Goal: Task Accomplishment & Management: Manage account settings

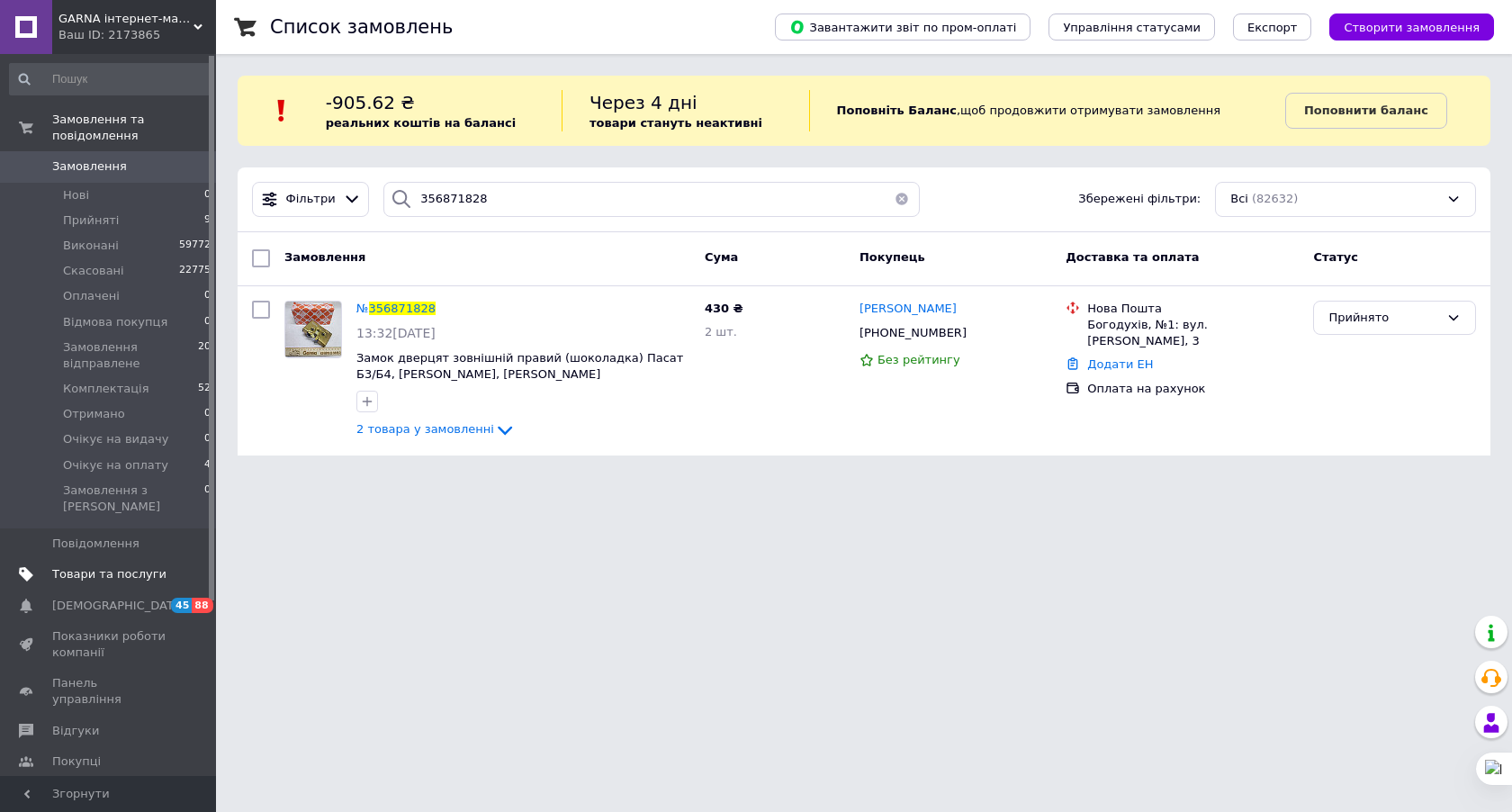
click at [138, 566] on span "Товари та послуги" at bounding box center [109, 575] width 114 height 16
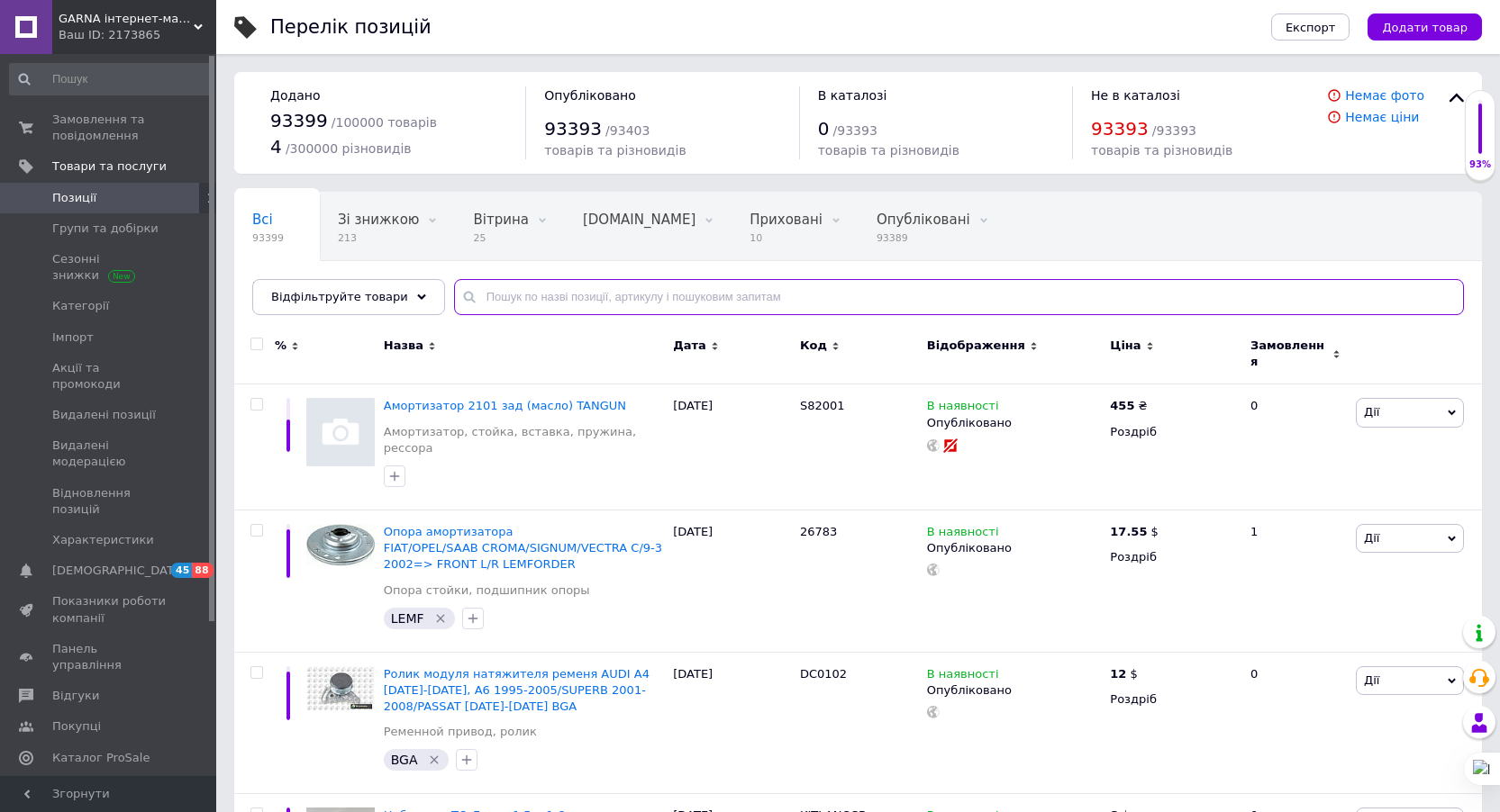
click at [562, 301] on input "text" at bounding box center [958, 297] width 1009 height 36
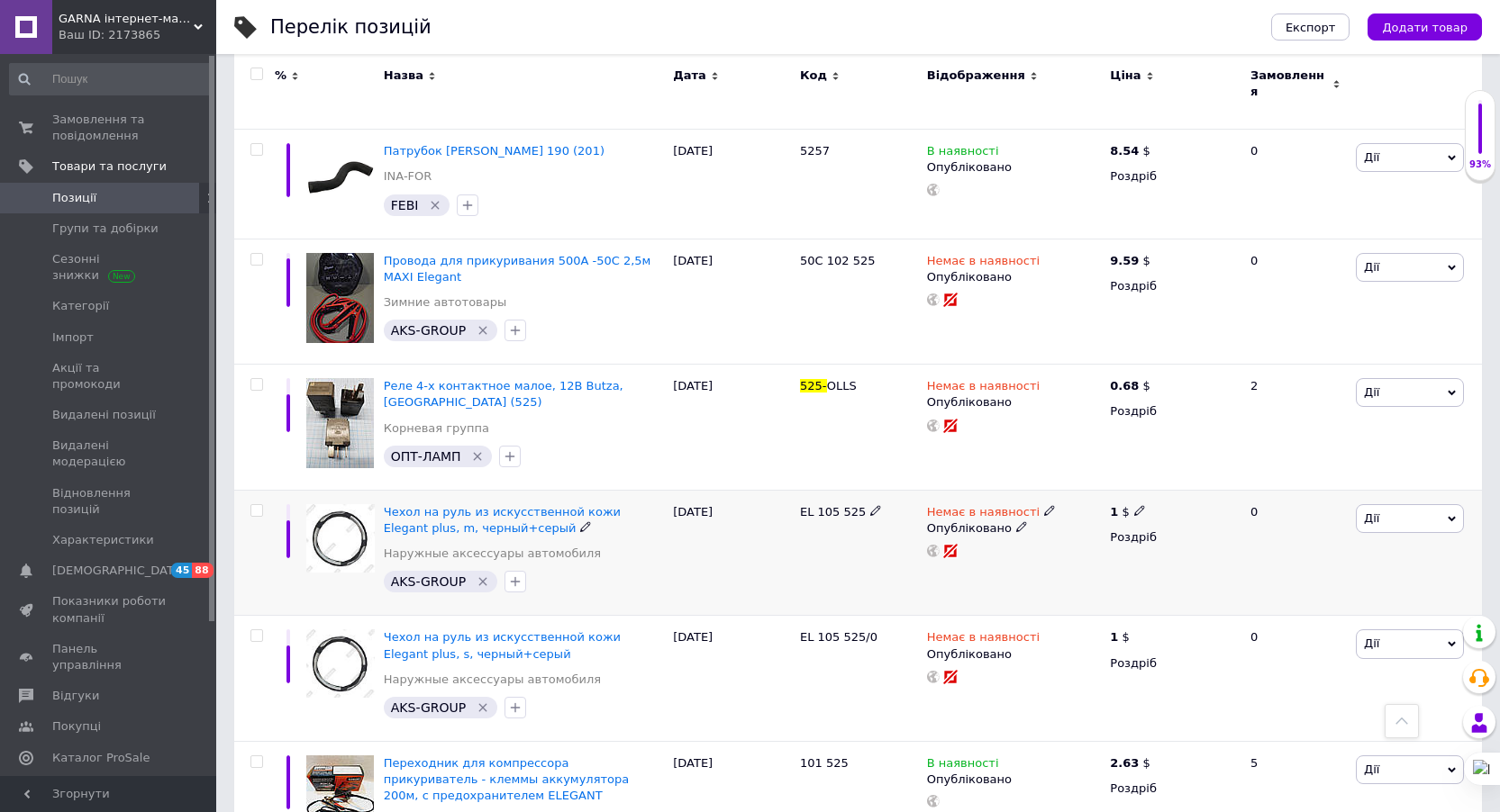
scroll to position [810, 0]
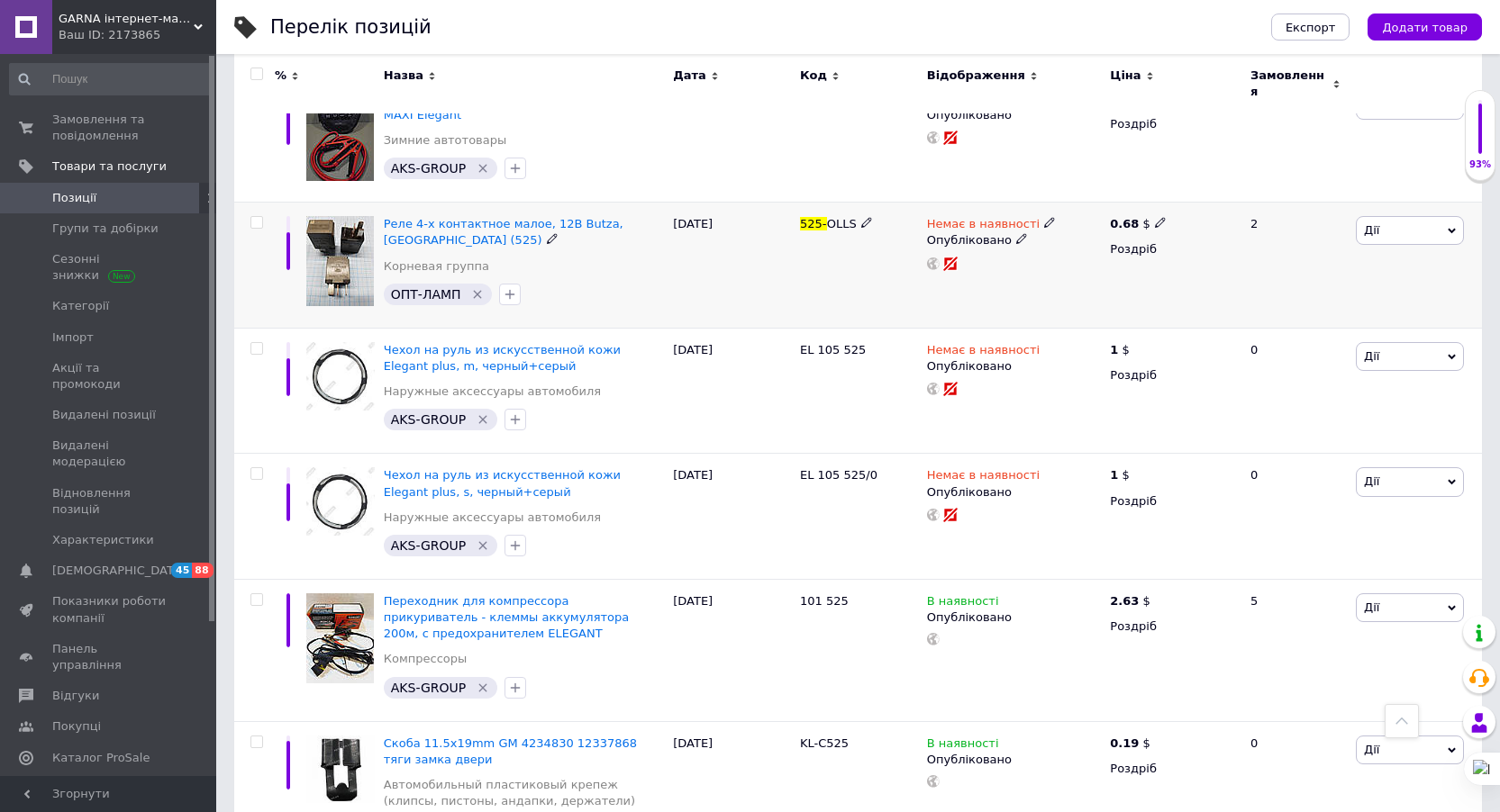
type input "525-"
click at [1044, 217] on icon at bounding box center [1050, 223] width 11 height 11
click at [1112, 225] on li "В наявності" at bounding box center [1143, 237] width 171 height 26
click at [1003, 273] on div "Немає в наявності Наявність В наявності Немає в наявності Під замовлення Готово…" at bounding box center [1014, 266] width 184 height 126
